Goal: Transaction & Acquisition: Purchase product/service

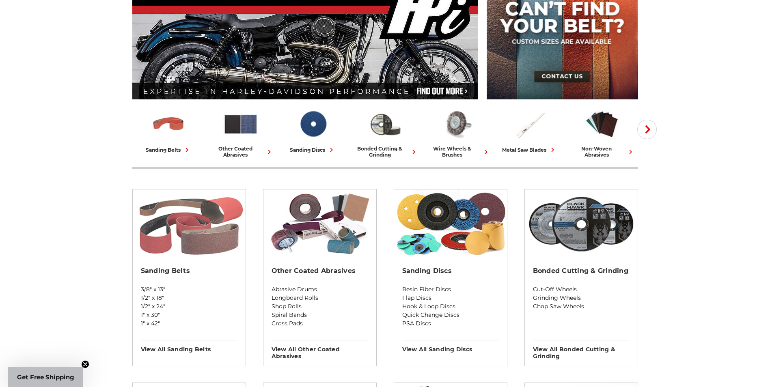
click at [195, 245] on img at bounding box center [189, 224] width 113 height 69
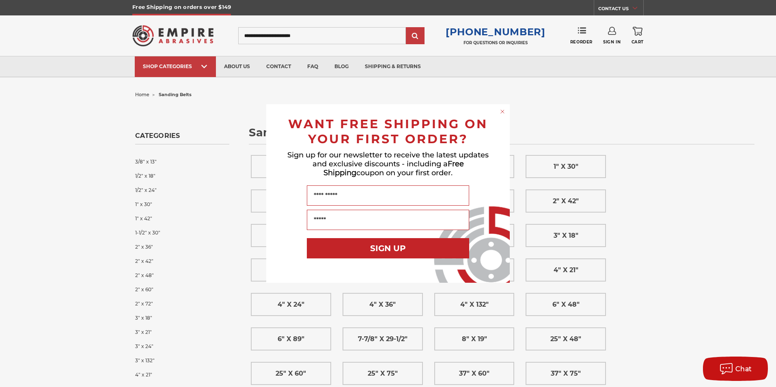
click at [504, 112] on circle "Close dialog" at bounding box center [503, 112] width 8 height 8
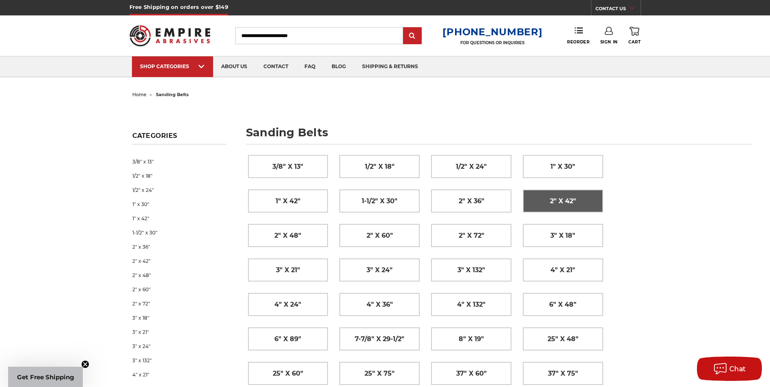
click at [568, 203] on span "2" x 42"" at bounding box center [563, 201] width 26 height 14
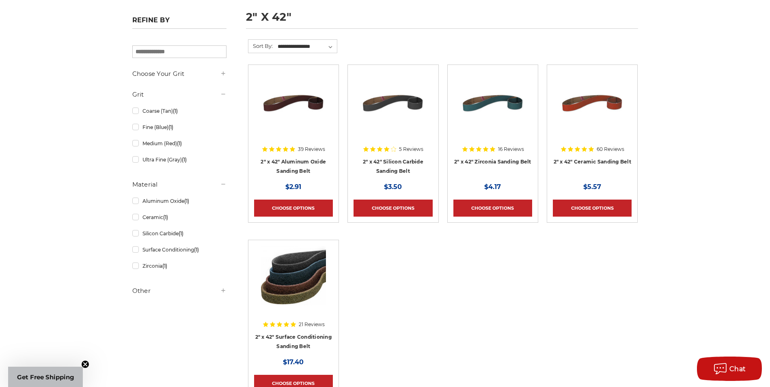
scroll to position [122, 0]
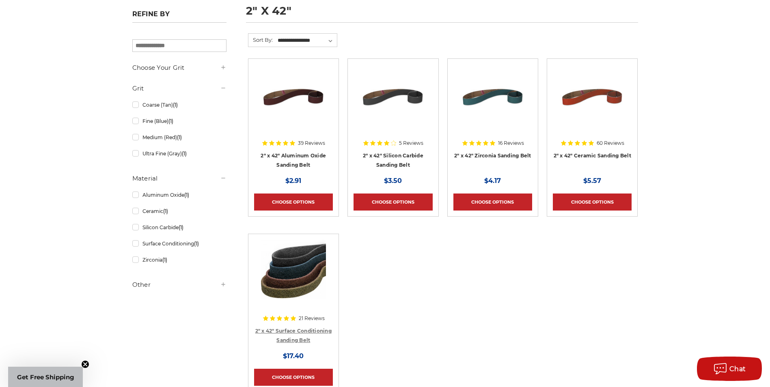
click at [294, 331] on link "2" x 42" Surface Conditioning Sanding Belt" at bounding box center [293, 335] width 76 height 15
click at [593, 154] on link "2" x 42" Ceramic Sanding Belt" at bounding box center [593, 156] width 78 height 6
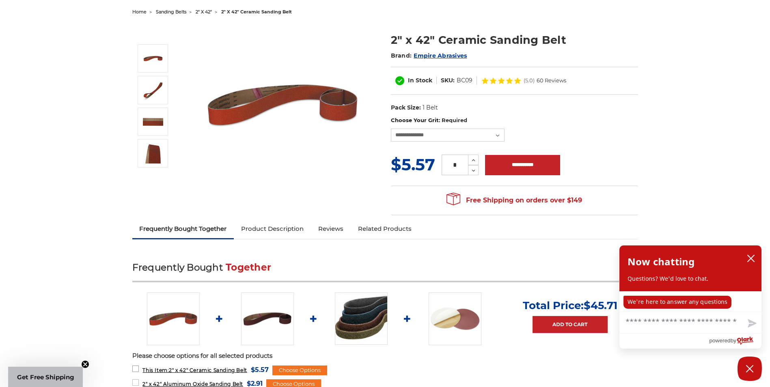
scroll to position [81, 0]
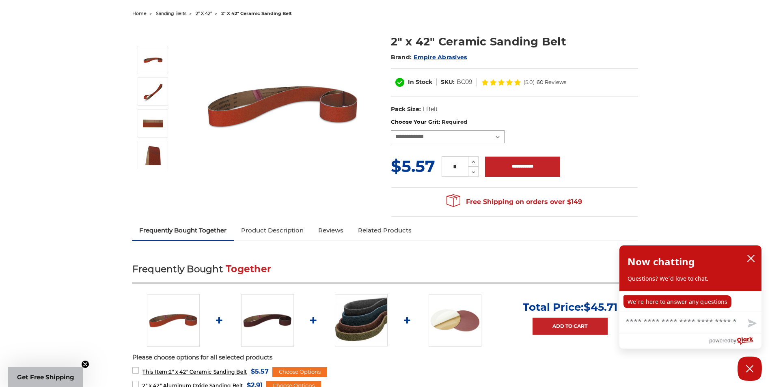
click at [497, 140] on select "**********" at bounding box center [448, 136] width 114 height 13
